Goal: Register for event/course

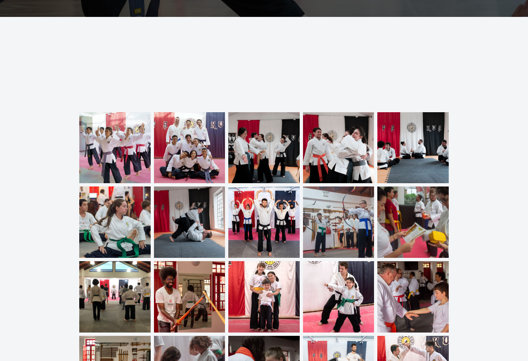
scroll to position [2726, 0]
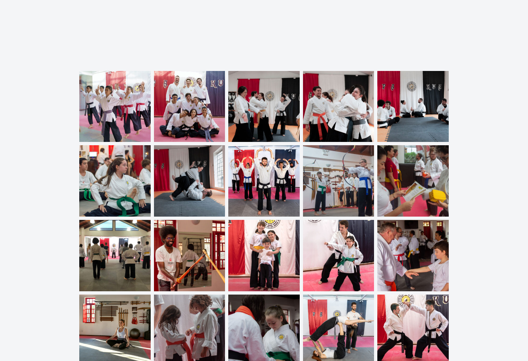
click at [113, 88] on img at bounding box center [114, 106] width 71 height 71
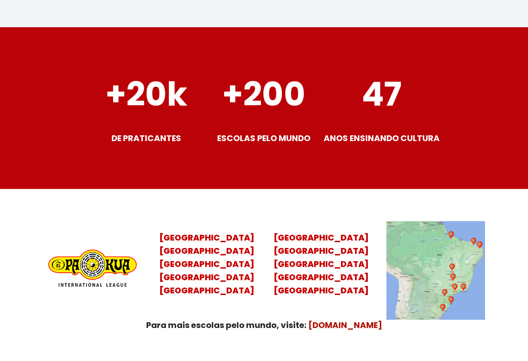
scroll to position [3222, 0]
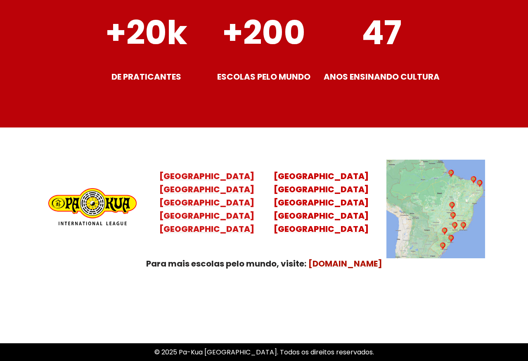
click at [203, 206] on mark "[GEOGRAPHIC_DATA] [GEOGRAPHIC_DATA] [GEOGRAPHIC_DATA] [GEOGRAPHIC_DATA]" at bounding box center [206, 209] width 95 height 51
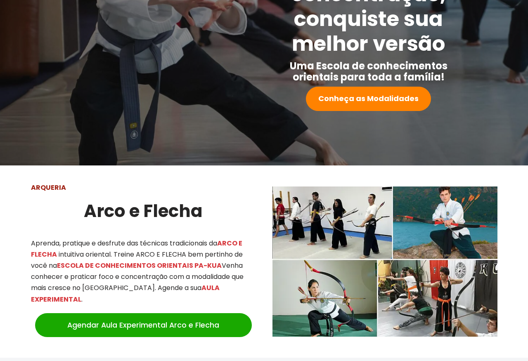
scroll to position [90, 0]
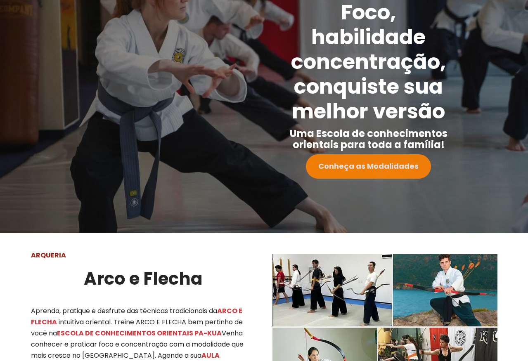
click at [364, 162] on strong "Conheça as Modalidades" at bounding box center [368, 166] width 100 height 10
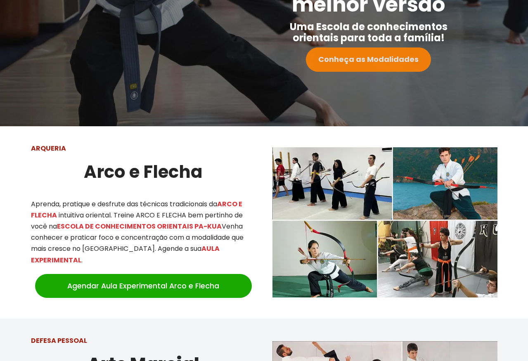
scroll to position [0, 0]
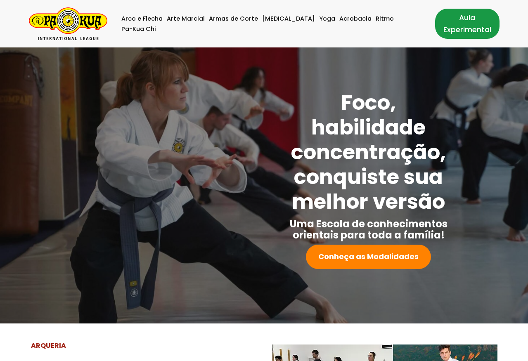
click at [436, 27] on link "Aula Experimental" at bounding box center [467, 24] width 64 height 30
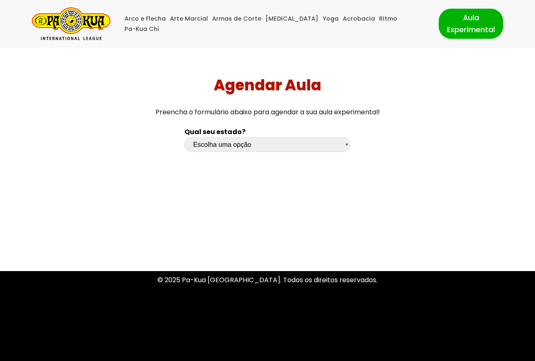
click at [269, 150] on select "Escolha uma opção Rio Grande do Sul Santa Catarina Paraná São Paulo Rio de Jane…" at bounding box center [267, 145] width 166 height 14
select select "sp"
click at [184, 138] on select "Escolha uma opção Rio Grande do Sul Santa Catarina Paraná São Paulo Rio de Jane…" at bounding box center [267, 145] width 166 height 14
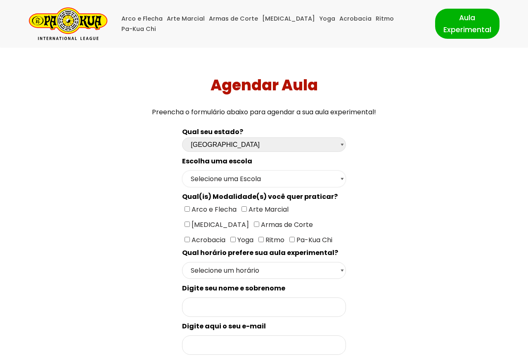
click at [343, 182] on select "Selecione uma Escola São Paulo - Escola Santa Cruz São Paulo - Escola Ana Rosa …" at bounding box center [264, 179] width 164 height 17
click at [182, 171] on select "Selecione uma Escola São Paulo - Escola Santa Cruz São Paulo - Escola Ana Rosa …" at bounding box center [264, 179] width 164 height 17
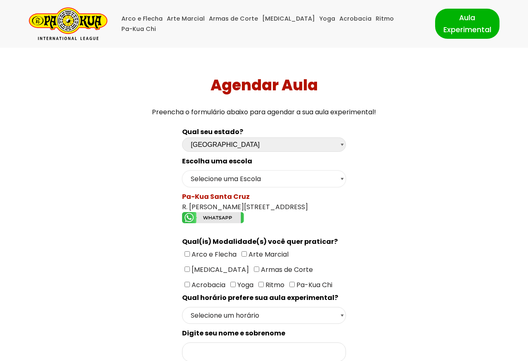
click at [280, 180] on select "Selecione uma Escola São Paulo - Escola Santa Cruz São Paulo - Escola Ana Rosa …" at bounding box center [264, 179] width 164 height 17
select select "São Paulo - Escola Ana Rosa"
click at [182, 171] on select "Selecione uma Escola São Paulo - Escola Santa Cruz São Paulo - Escola Ana Rosa …" at bounding box center [264, 179] width 164 height 17
click at [291, 178] on select "Selecione uma Escola São Paulo - Escola Santa Cruz São Paulo - Escola Ana Rosa …" at bounding box center [264, 179] width 164 height 17
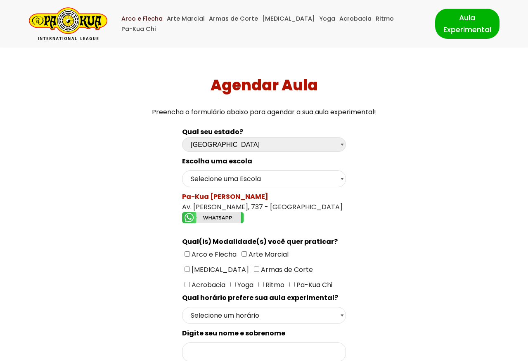
click at [145, 24] on link "Arco e Flecha" at bounding box center [141, 19] width 41 height 10
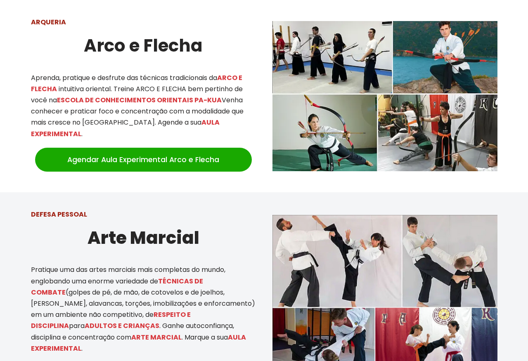
click at [334, 126] on img at bounding box center [385, 96] width 225 height 150
